Goal: Manage account settings

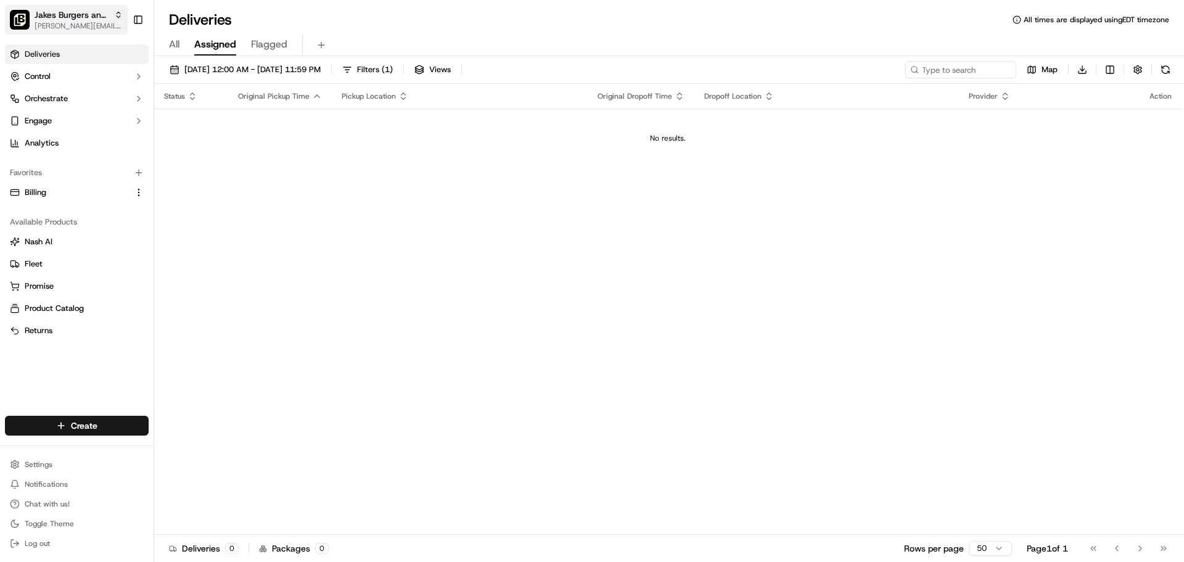
click at [117, 20] on div "Jakes Burgers and Beers FLOWER MOUND" at bounding box center [79, 15] width 88 height 12
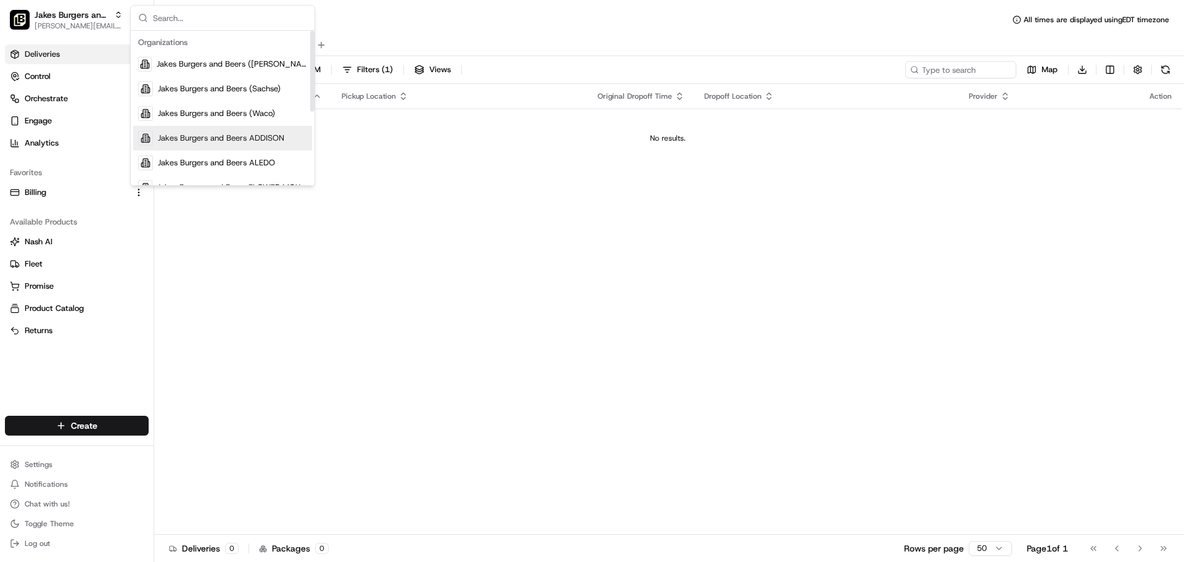
click at [199, 136] on span "Jakes Burgers and Beers ADDISON" at bounding box center [221, 138] width 126 height 11
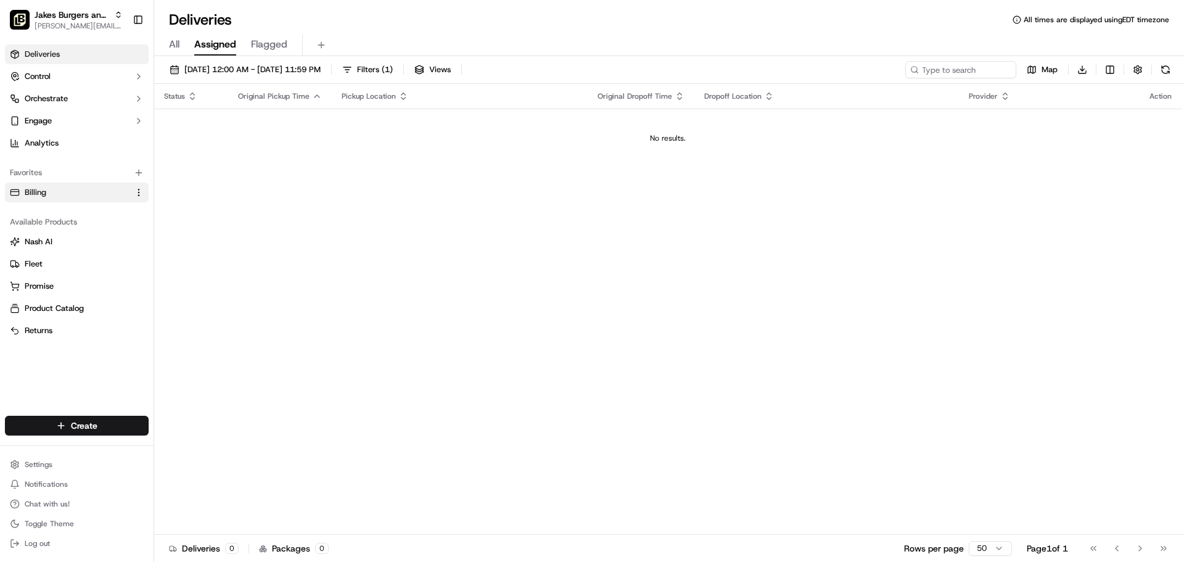
drag, startPoint x: 41, startPoint y: 190, endPoint x: 66, endPoint y: 199, distance: 26.9
click at [41, 190] on span "Billing" at bounding box center [36, 192] width 22 height 11
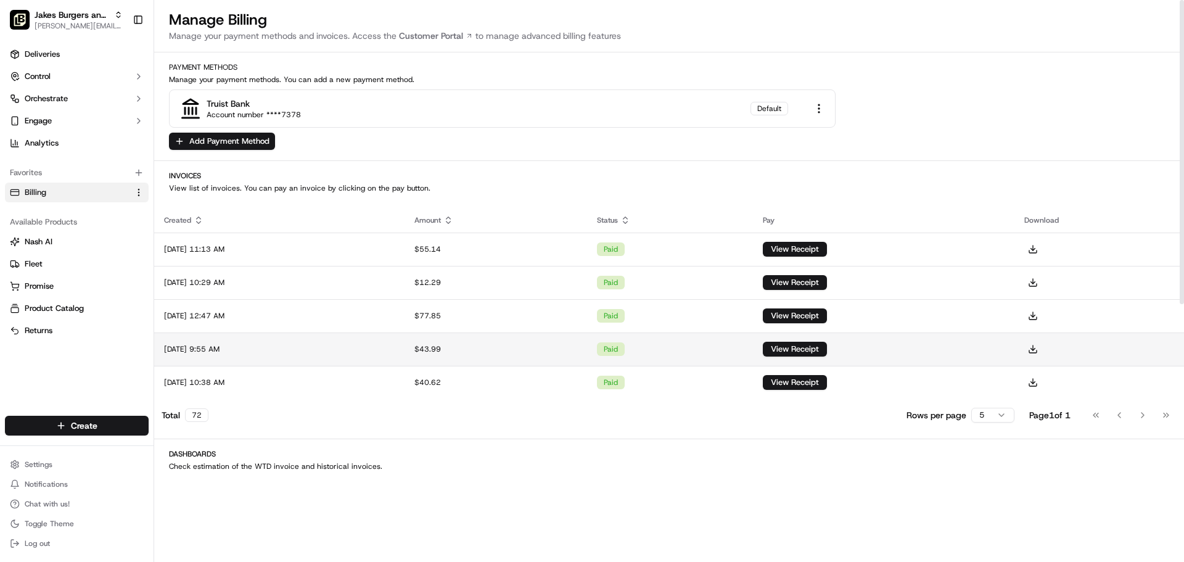
click at [473, 351] on div "$43.99" at bounding box center [495, 349] width 163 height 10
